Goal: Task Accomplishment & Management: Manage account settings

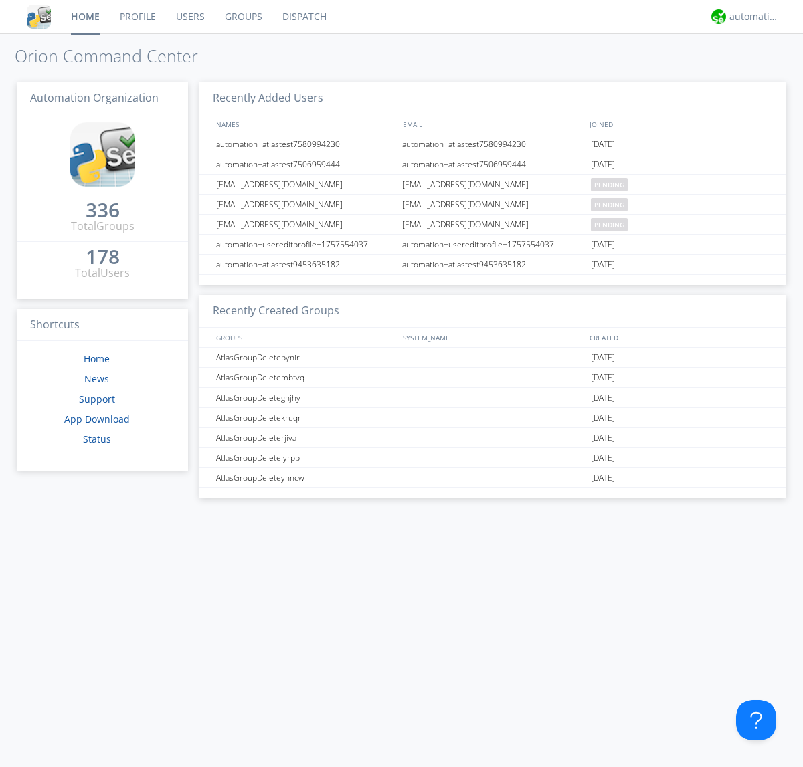
click at [189, 17] on link "Users" at bounding box center [190, 16] width 49 height 33
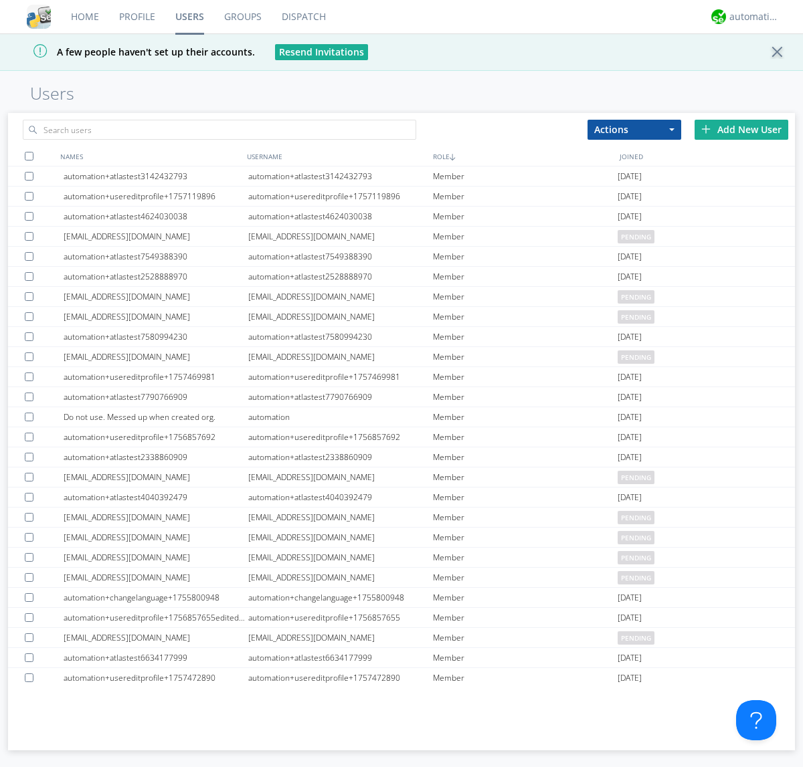
click at [741, 129] on div "Add New User" at bounding box center [742, 130] width 94 height 20
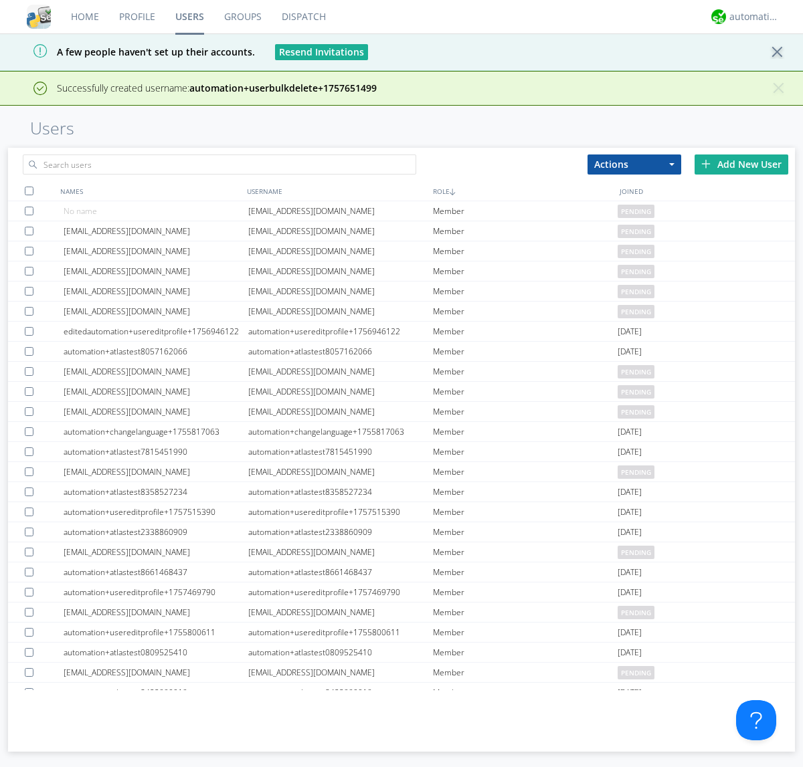
click at [741, 164] on div "Add New User" at bounding box center [742, 165] width 94 height 20
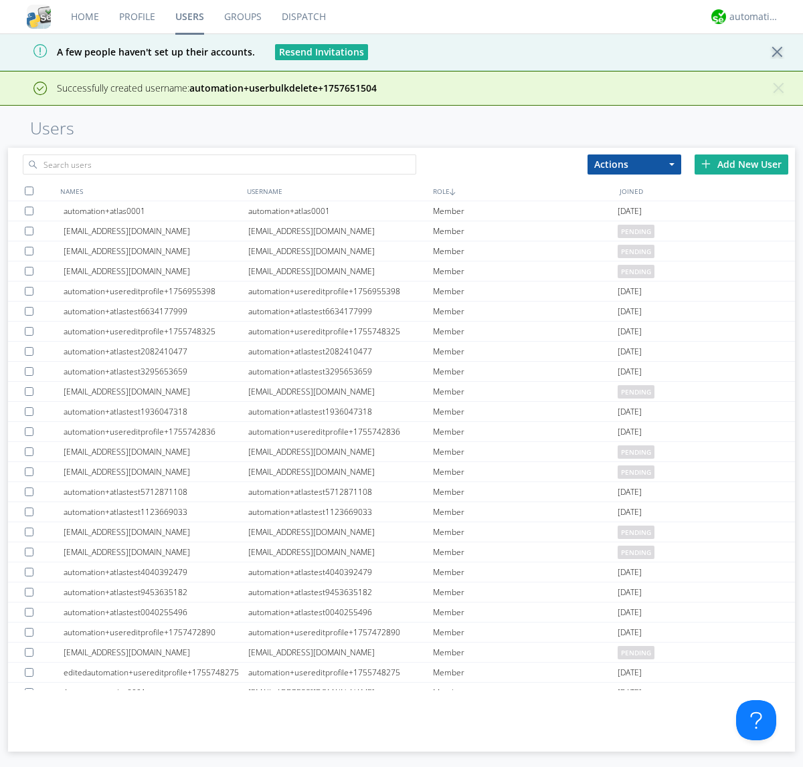
click at [741, 164] on div "Add New User" at bounding box center [742, 165] width 94 height 20
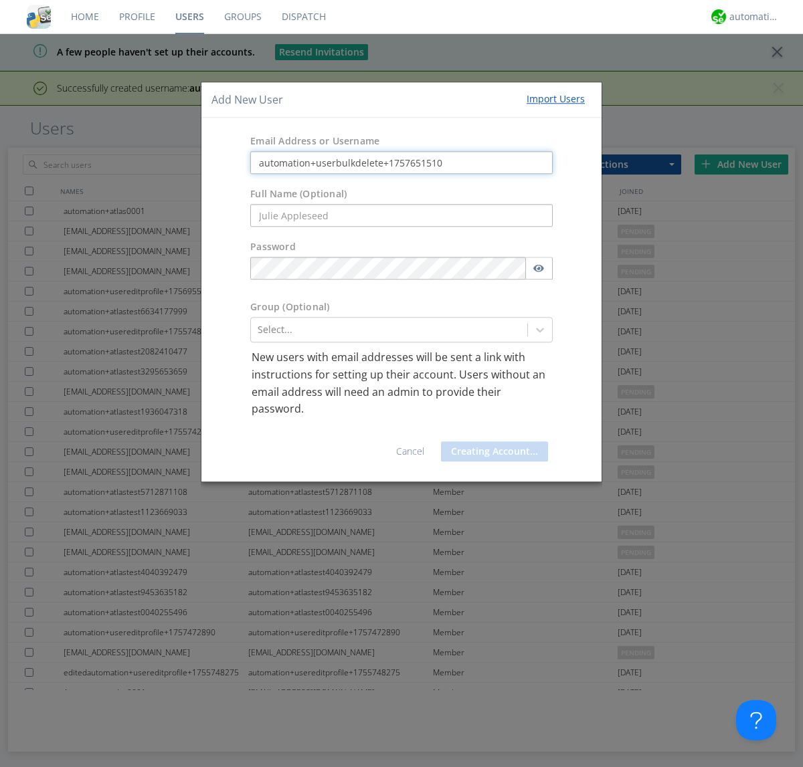
type input "automation+userbulkdelete+1757651510"
click at [491, 451] on button "Creating Account..." at bounding box center [494, 452] width 107 height 20
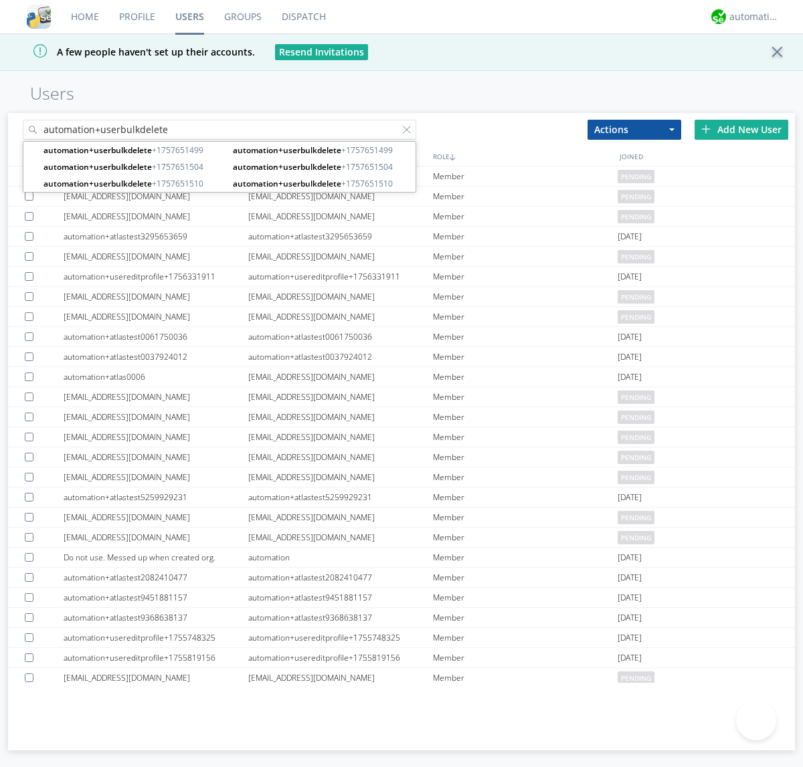
type input "automation+userbulkdelete"
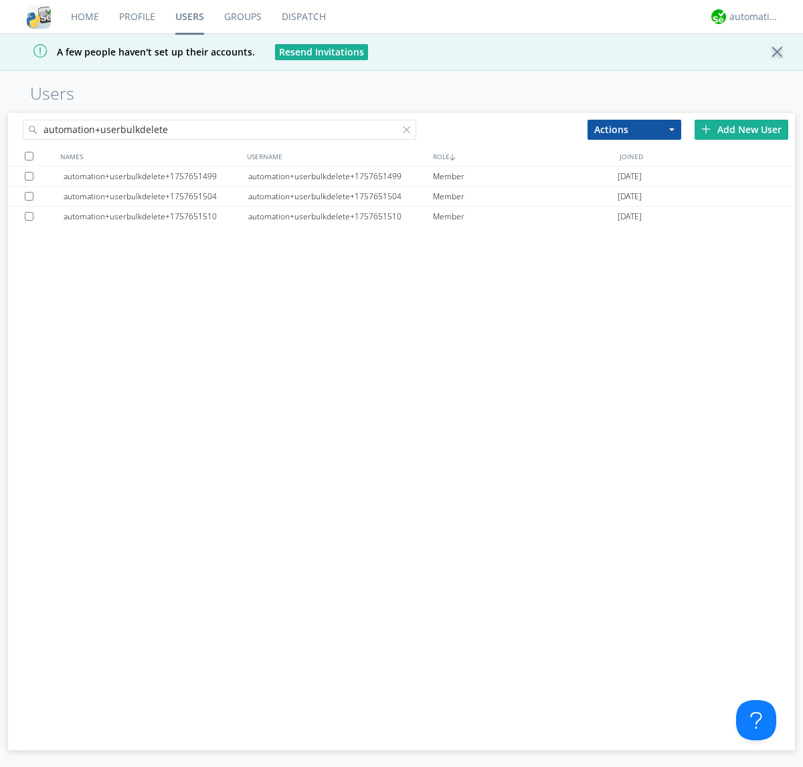
click at [29, 156] on div at bounding box center [29, 156] width 9 height 9
click at [634, 129] on button "Actions" at bounding box center [634, 130] width 94 height 20
click at [0, 0] on link "Delete User" at bounding box center [0, 0] width 0 height 0
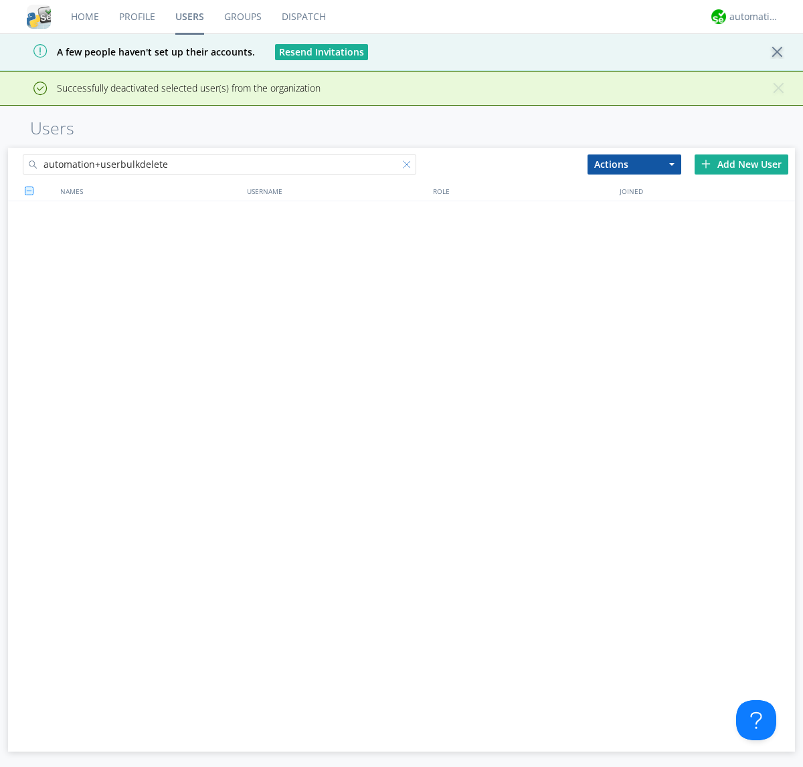
click at [409, 161] on div at bounding box center [409, 167] width 13 height 13
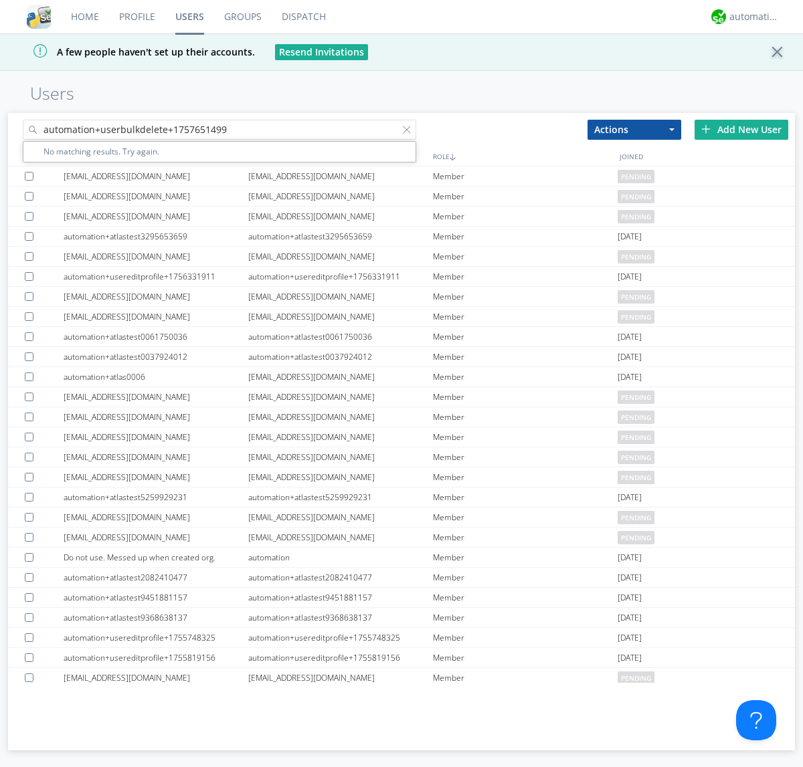
type input "automation+userbulkdelete+1757651499"
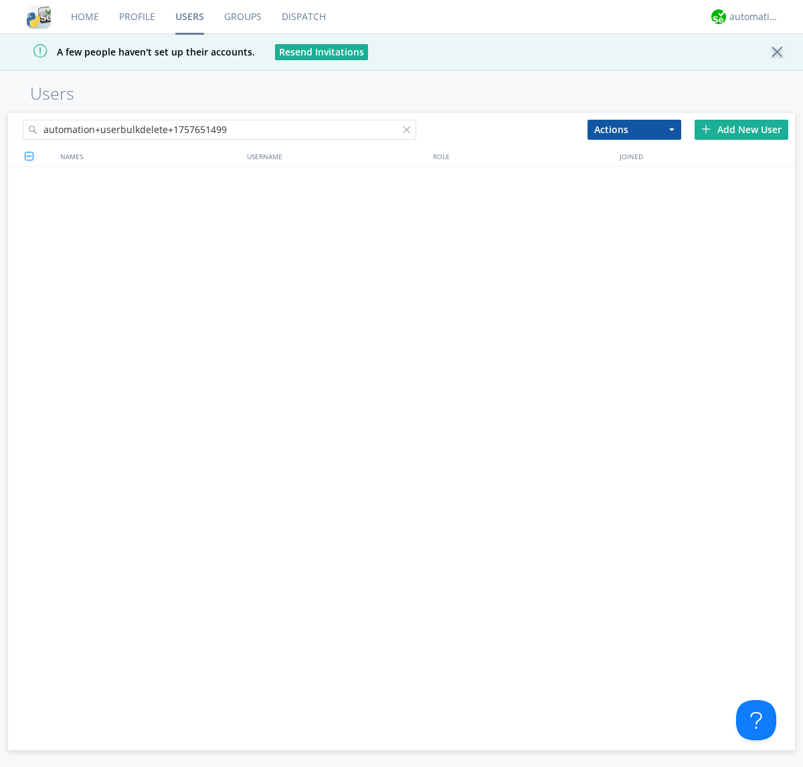
click at [409, 132] on div at bounding box center [409, 132] width 13 height 13
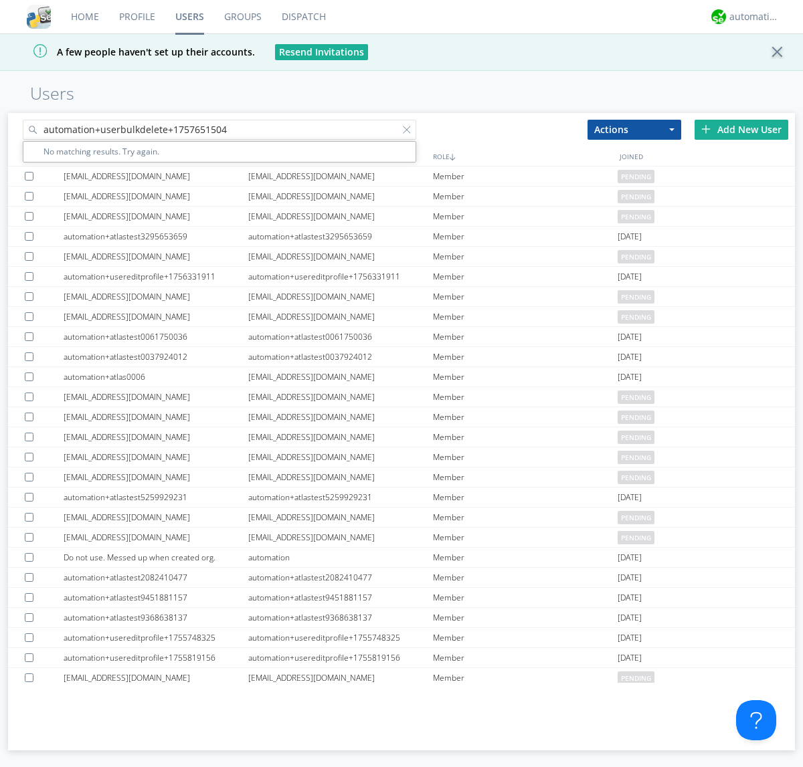
type input "automation+userbulkdelete+1757651504"
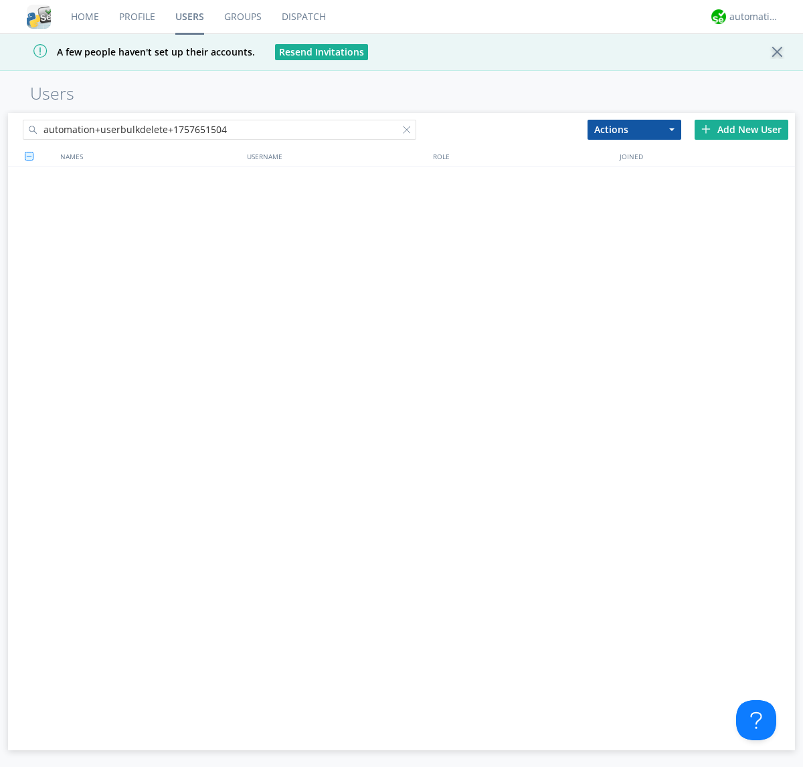
click at [409, 132] on div at bounding box center [409, 132] width 13 height 13
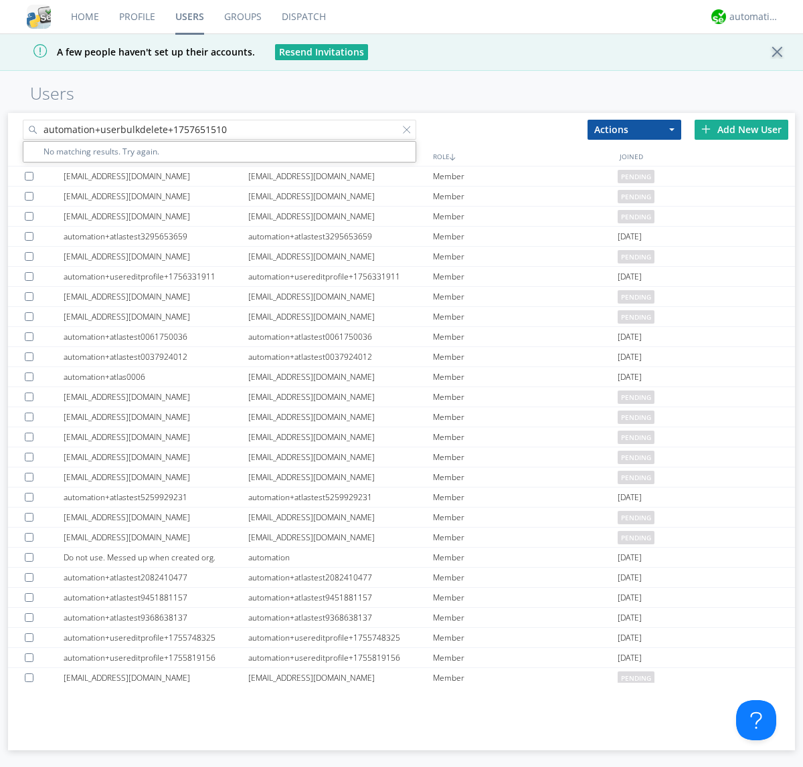
type input "automation+userbulkdelete+1757651510"
